Goal: Information Seeking & Learning: Learn about a topic

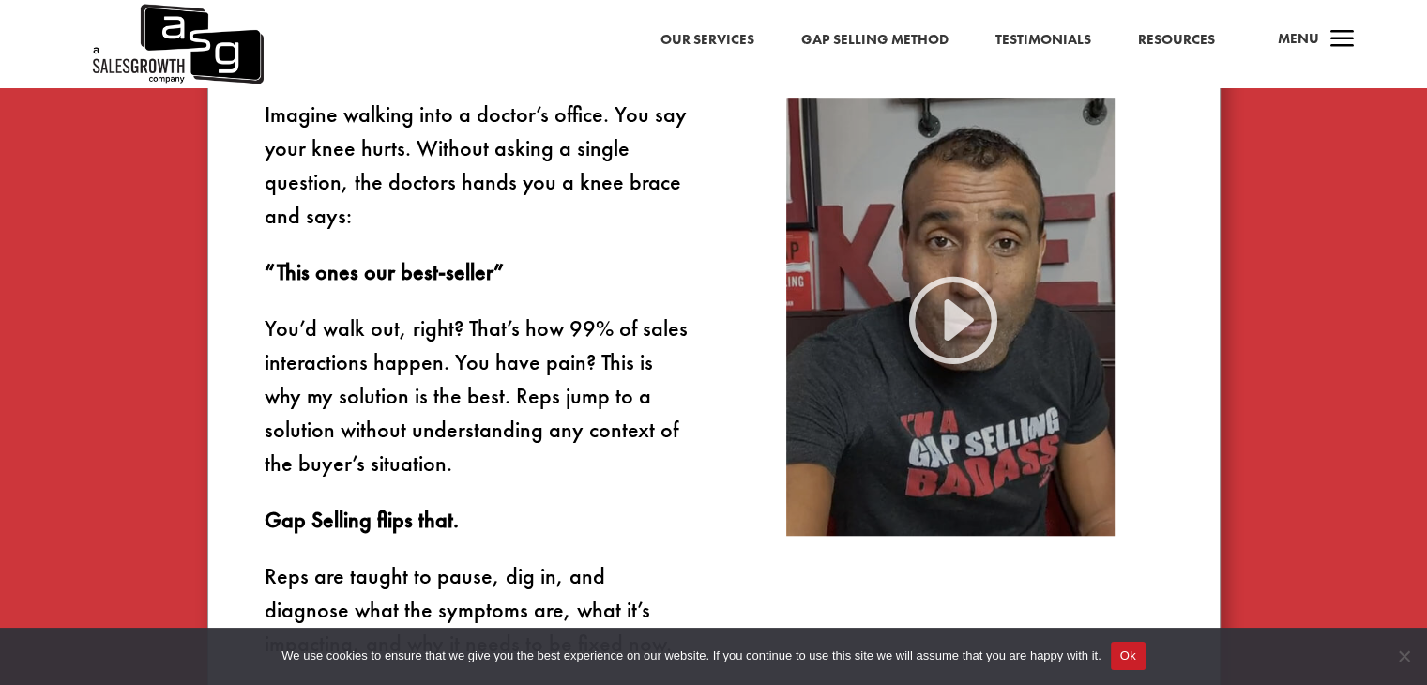
scroll to position [1501, 0]
